Goal: Information Seeking & Learning: Learn about a topic

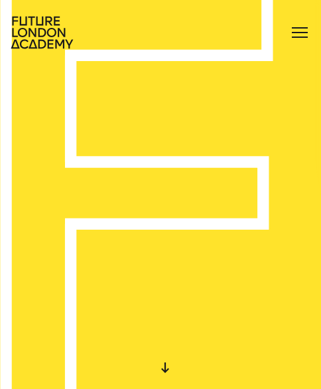
click at [302, 31] on div at bounding box center [299, 32] width 21 height 21
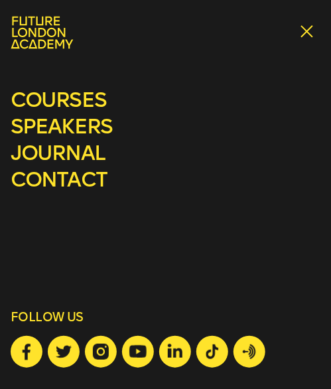
click at [316, 29] on div at bounding box center [309, 32] width 21 height 21
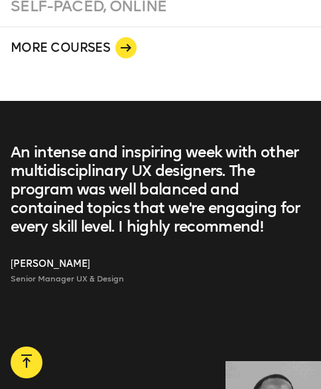
scroll to position [1861, 0]
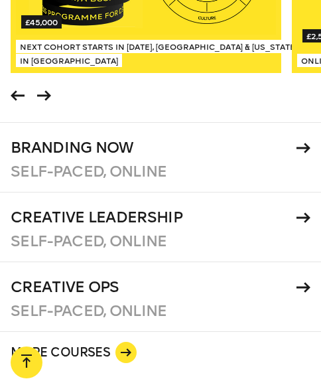
click at [299, 157] on div "Branding Now" at bounding box center [161, 148] width 300 height 19
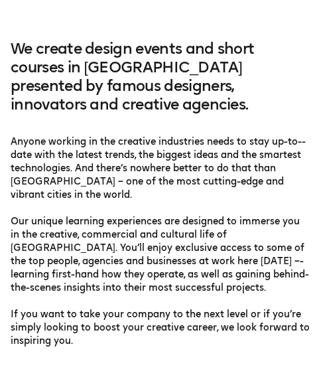
scroll to position [576, 0]
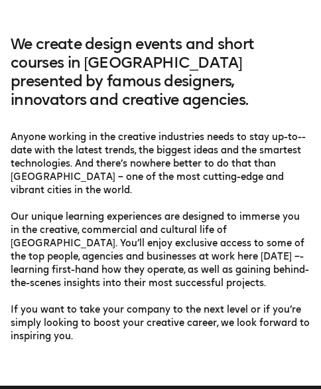
click at [279, 92] on h2 "We create design events and short courses in London presented by famous designe…" at bounding box center [161, 83] width 300 height 96
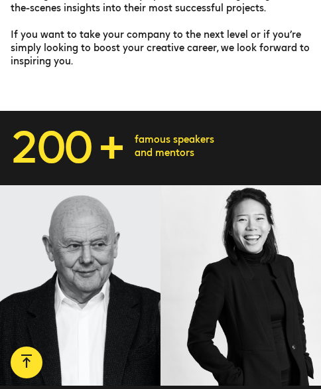
scroll to position [845, 0]
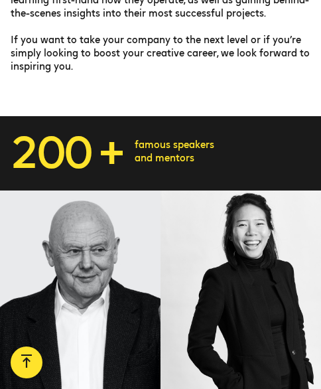
click at [112, 226] on div at bounding box center [80, 290] width 161 height 201
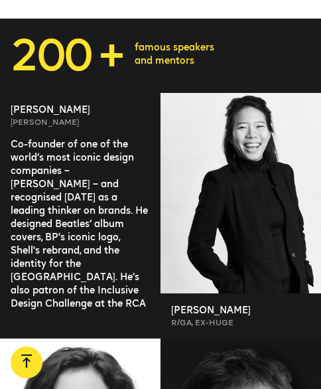
scroll to position [952, 0]
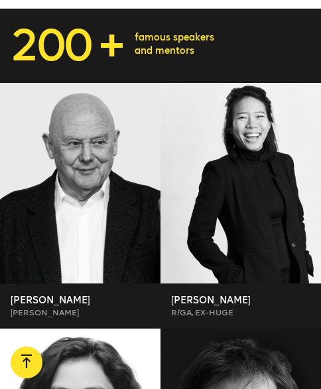
click at [285, 159] on div at bounding box center [241, 183] width 161 height 201
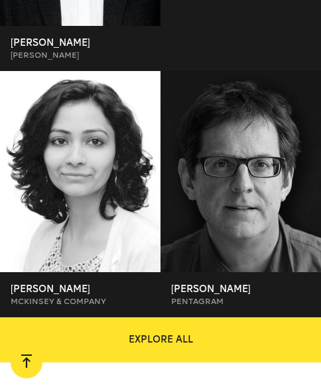
scroll to position [1239, 0]
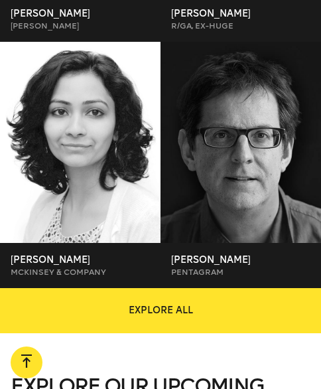
click at [255, 123] on div at bounding box center [241, 142] width 161 height 201
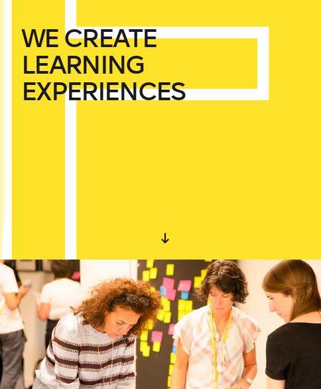
scroll to position [0, 0]
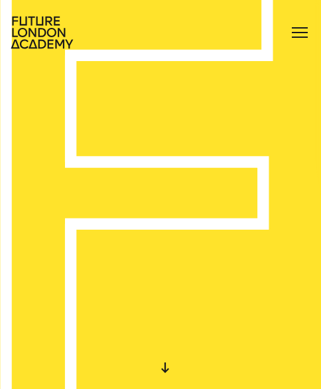
click at [304, 25] on div at bounding box center [299, 32] width 21 height 21
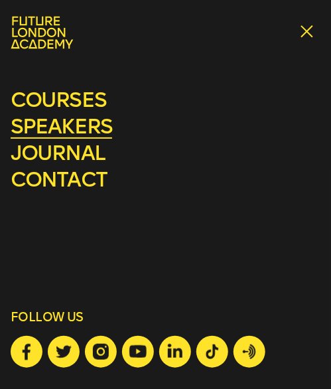
click at [88, 120] on link "speakers" at bounding box center [61, 126] width 101 height 25
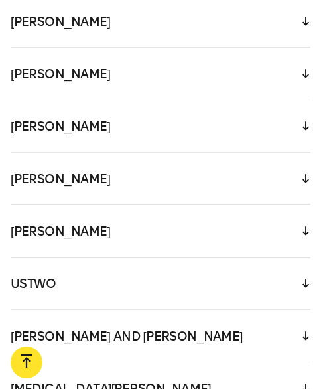
scroll to position [887, 0]
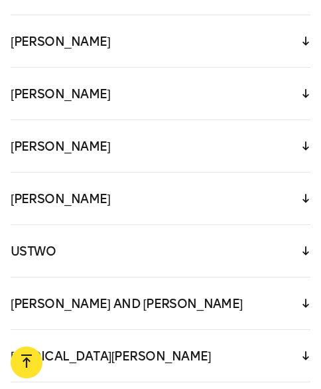
click at [228, 67] on div "James Fooks-Bale" at bounding box center [161, 41] width 300 height 52
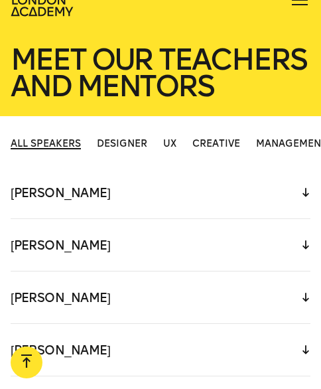
scroll to position [0, 0]
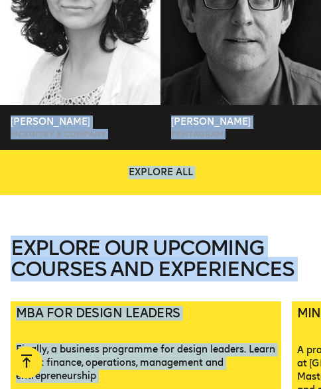
scroll to position [1452, 0]
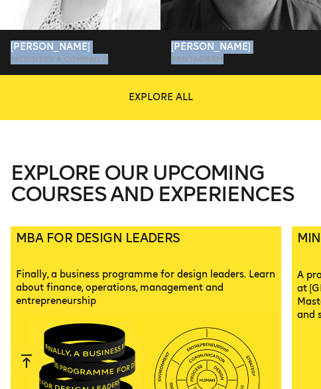
drag, startPoint x: 7, startPoint y: 243, endPoint x: 232, endPoint y: 68, distance: 285.5
drag, startPoint x: 232, startPoint y: 68, endPoint x: 204, endPoint y: 52, distance: 32.1
copy div "Michael Wolff Wolff Olins Co-founder of one of the world’s most iconic design c…"
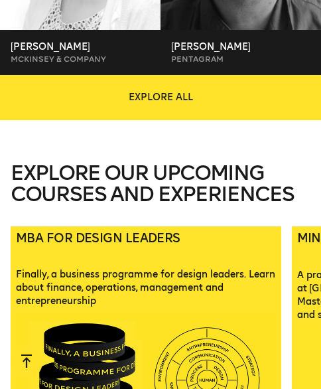
click at [188, 143] on main "START DESIGNING YOUR FUTURE TODAY WE CREATE LEARNING EXPERIENCES IN THE HEART O…" at bounding box center [160, 202] width 321 height 3309
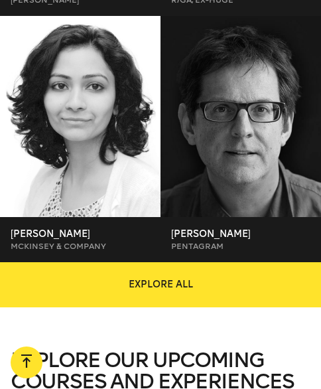
scroll to position [1255, 0]
